Goal: Task Accomplishment & Management: Use online tool/utility

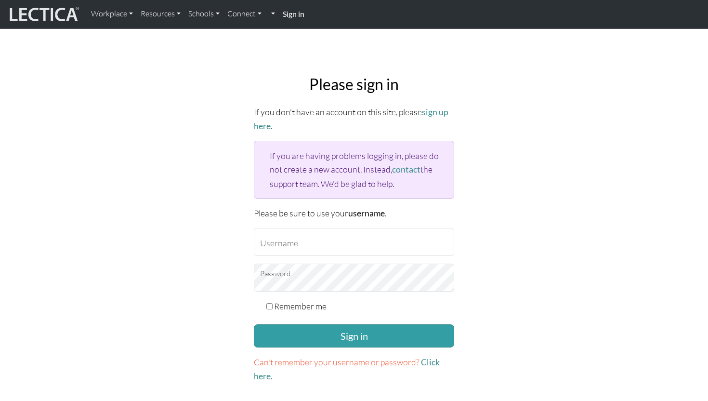
click at [294, 14] on strong "Sign in" at bounding box center [294, 13] width 22 height 9
click at [301, 244] on input "Username" at bounding box center [354, 242] width 200 height 28
type input "stephstern@gmail.com"
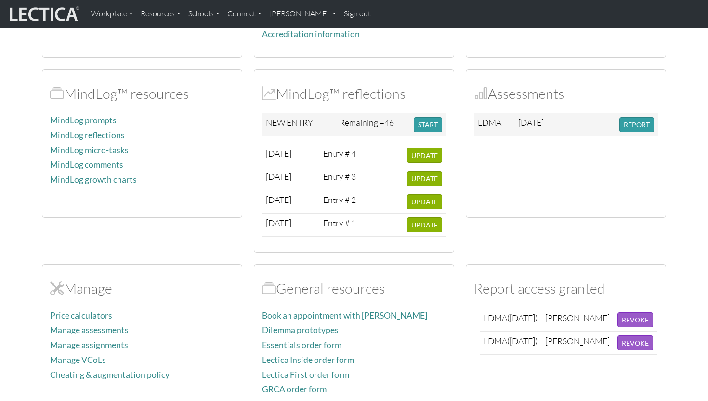
scroll to position [188, 0]
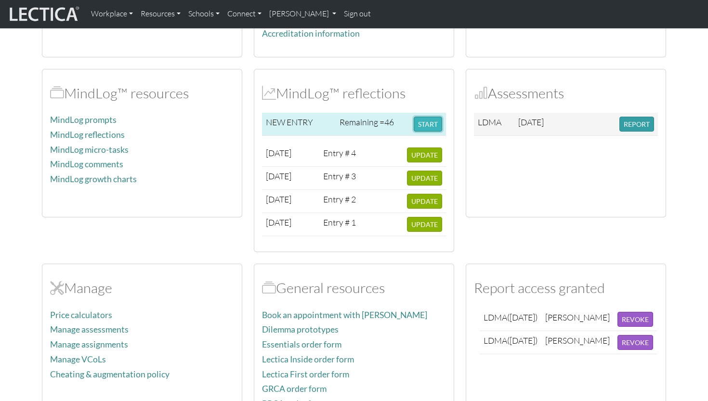
click at [425, 121] on button "START" at bounding box center [428, 124] width 28 height 15
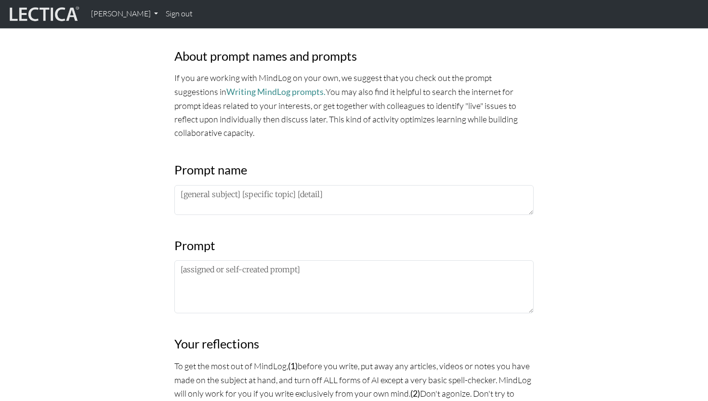
scroll to position [327, 0]
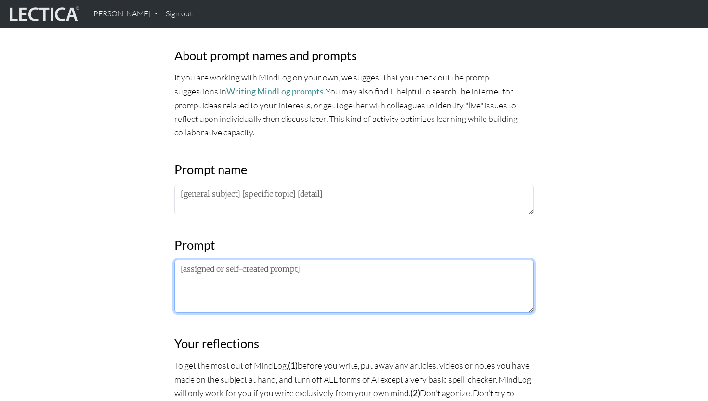
click at [241, 280] on textarea at bounding box center [353, 286] width 359 height 53
paste textarea "If I zoom out, what decision simplifies everything else?"
type textarea "If I zoom out, what decision simplifies everything else?"
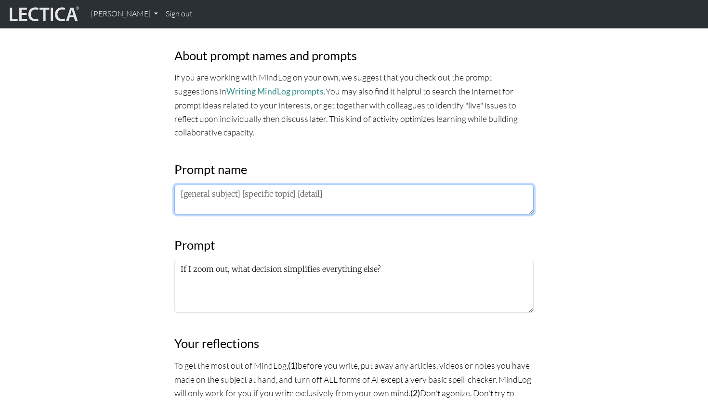
click at [211, 197] on textarea at bounding box center [353, 200] width 359 height 30
paste textarea "If I zoom out, what decision simplifies everything else?"
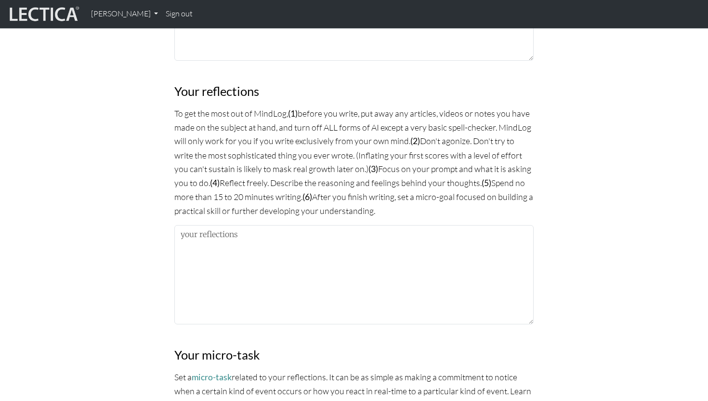
scroll to position [639, 0]
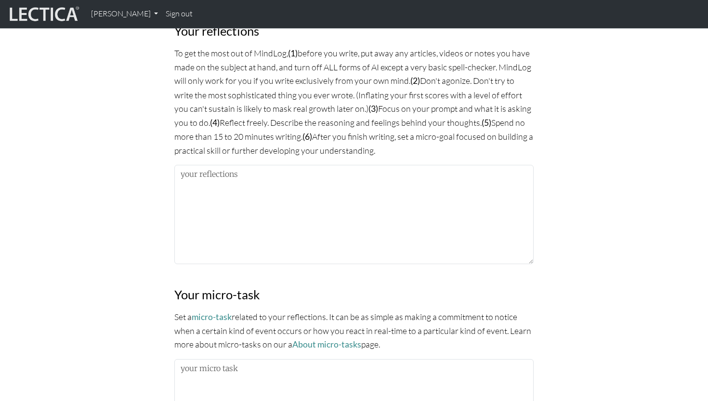
type textarea "If I zoom out, what decision simplifies everything else?"
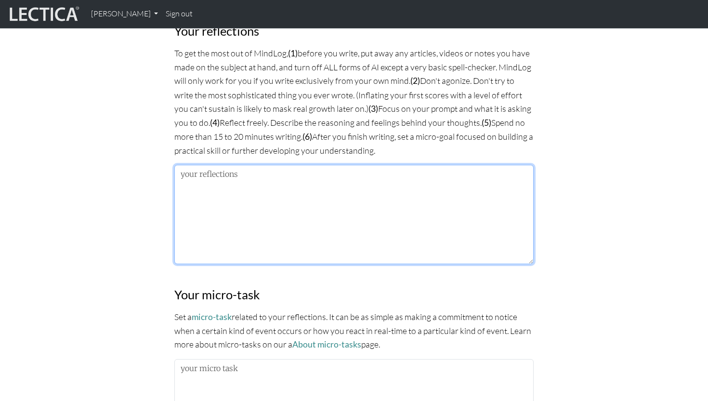
click at [221, 219] on textarea at bounding box center [353, 214] width 359 height 99
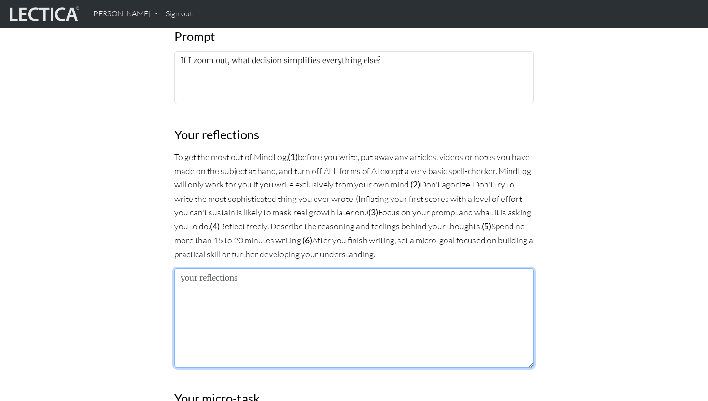
scroll to position [541, 0]
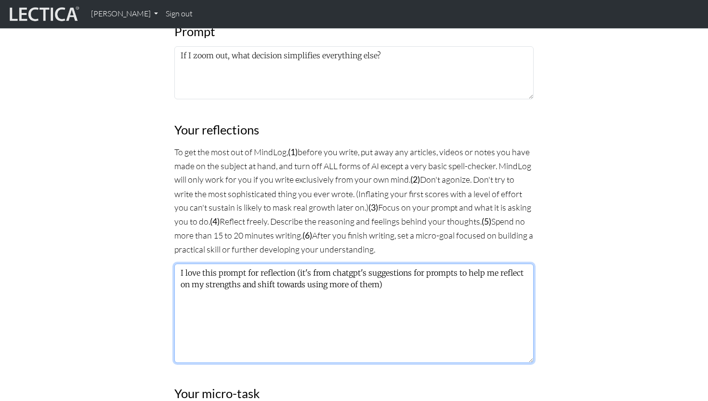
click at [293, 271] on textarea "I love this prompt for reflection (it's from chatgpt's suggestions for prompts …" at bounding box center [353, 313] width 359 height 99
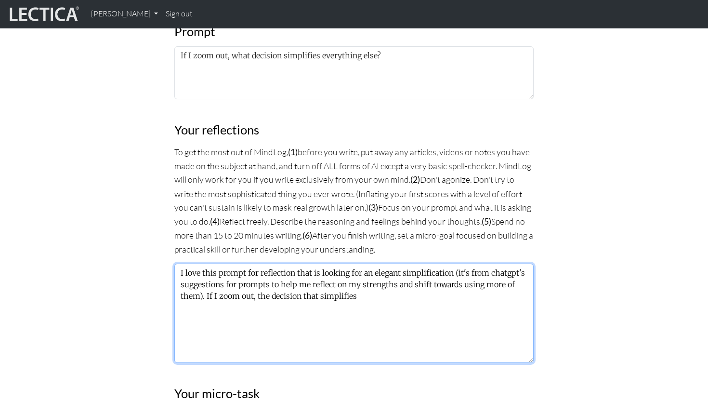
click at [269, 295] on textarea "I love this prompt for reflection that is looking for an elegant simplification…" at bounding box center [353, 313] width 359 height 99
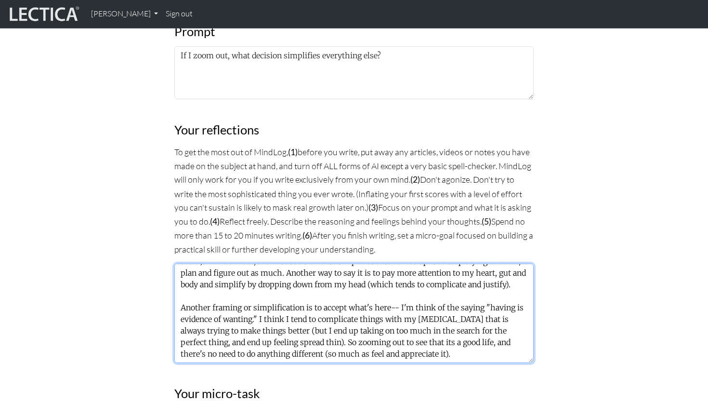
scroll to position [54, 0]
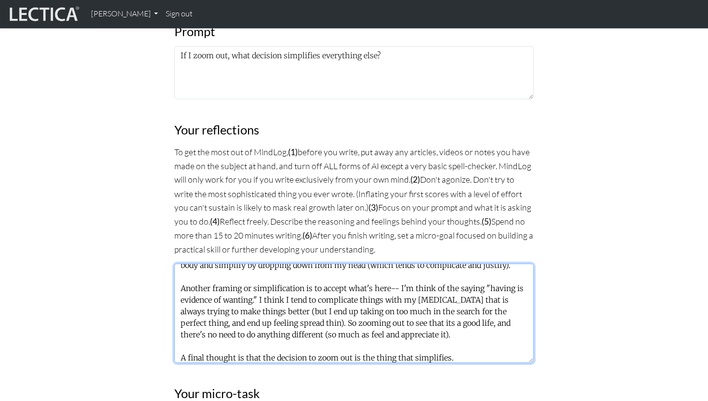
click at [382, 357] on textarea "I love this prompt for reflection that is looking for an elegant simplification…" at bounding box center [353, 313] width 359 height 99
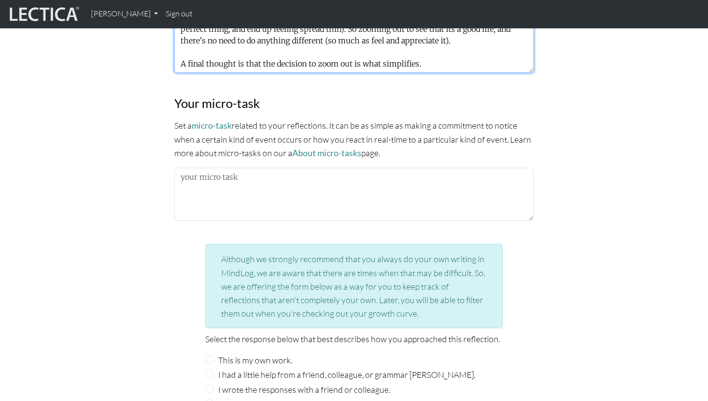
scroll to position [817, 0]
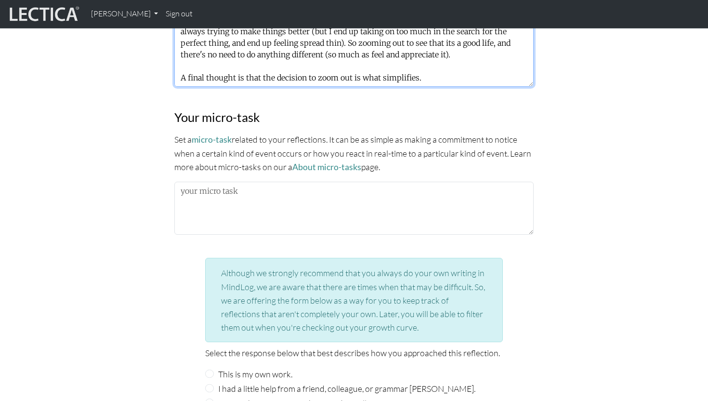
type textarea "I love this prompt for reflection that is looking for an elegant simplification…"
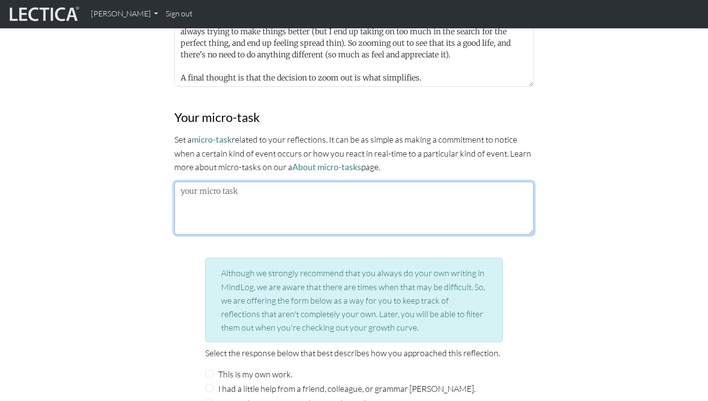
click at [402, 187] on textarea at bounding box center [353, 208] width 359 height 53
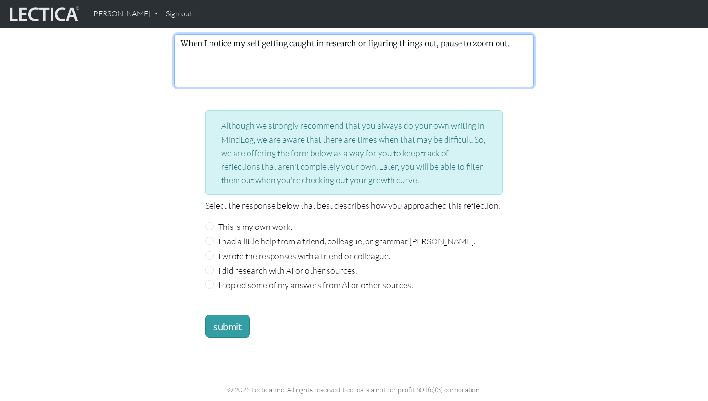
scroll to position [986, 0]
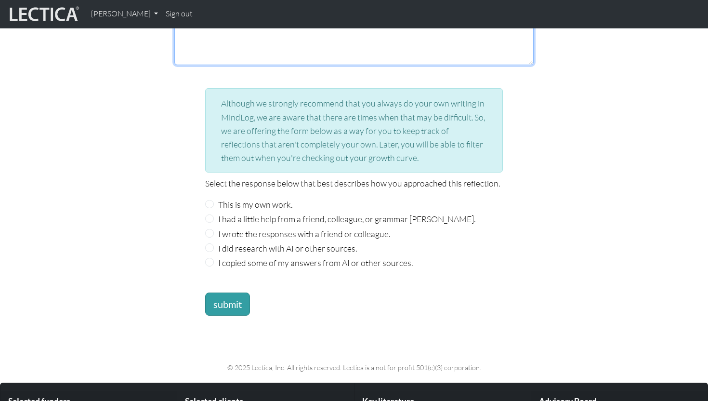
type textarea "When I notice my self getting caught in research or figuring things out, pause …"
click at [265, 203] on label "This is my own work." at bounding box center [255, 204] width 74 height 13
click at [214, 203] on input "This is my own work." at bounding box center [209, 204] width 9 height 9
radio input "true"
click at [225, 300] on button "submit" at bounding box center [227, 303] width 45 height 23
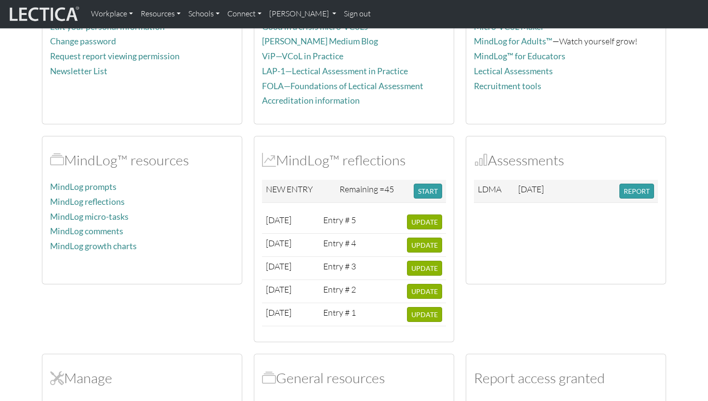
scroll to position [165, 0]
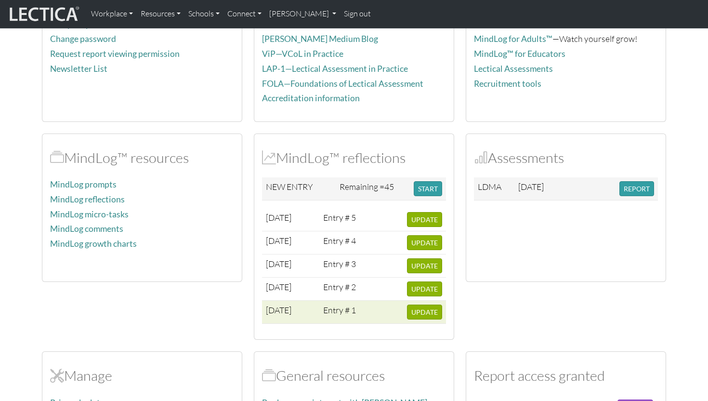
click at [350, 316] on td "Entry # 1" at bounding box center [340, 312] width 43 height 23
click at [415, 319] on button "UPDATE" at bounding box center [424, 312] width 35 height 15
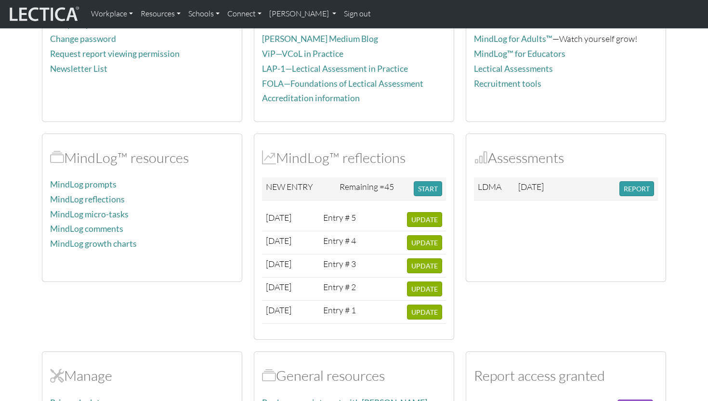
click at [371, 160] on h2 "MindLog™ reflections" at bounding box center [354, 157] width 184 height 17
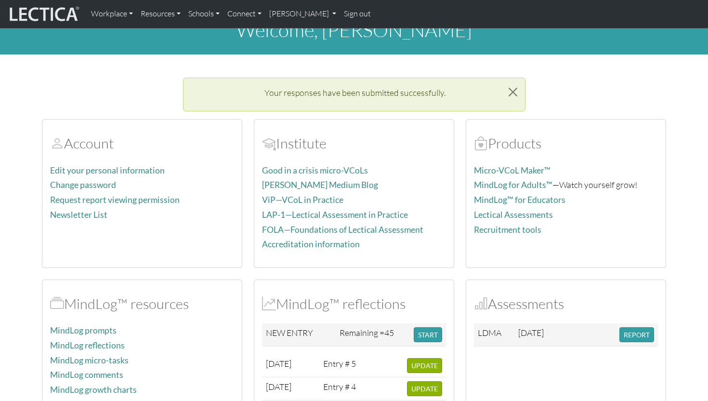
scroll to position [0, 0]
